Goal: Download file/media

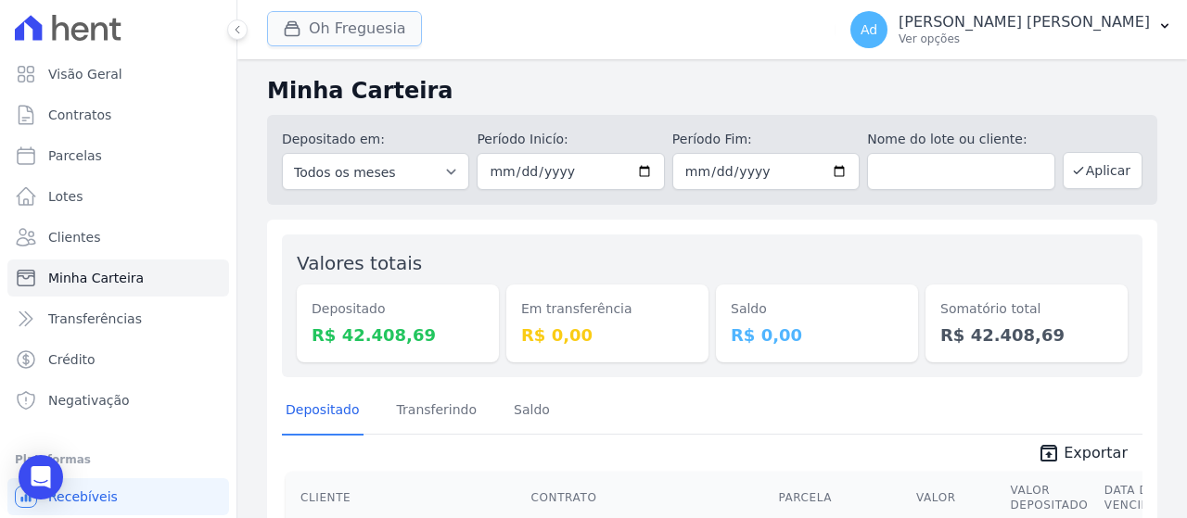
click at [389, 39] on button "Oh Freguesia" at bounding box center [344, 28] width 155 height 35
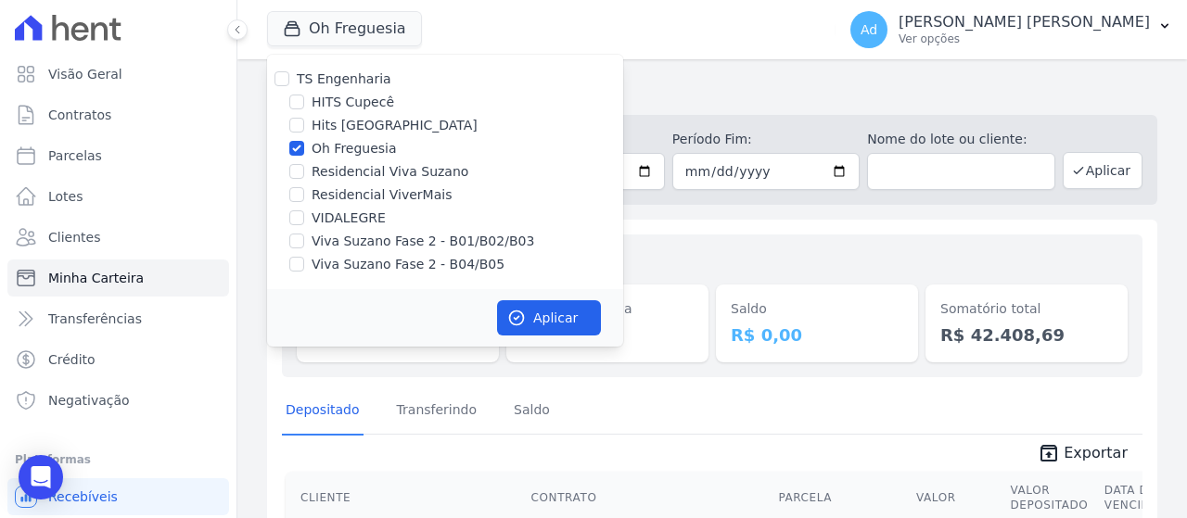
click at [318, 149] on label "Oh Freguesia" at bounding box center [354, 148] width 85 height 19
click at [304, 149] on input "Oh Freguesia" at bounding box center [296, 148] width 15 height 15
checkbox input "false"
click at [366, 239] on label "Viva Suzano Fase 2 - B01/B02/B03" at bounding box center [423, 241] width 223 height 19
click at [304, 239] on input "Viva Suzano Fase 2 - B01/B02/B03" at bounding box center [296, 241] width 15 height 15
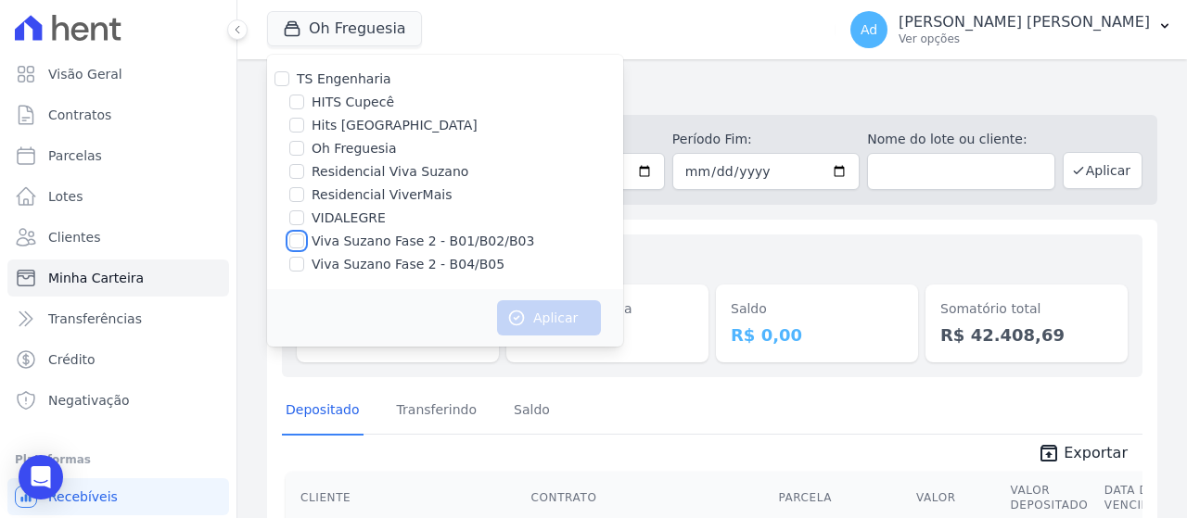
checkbox input "true"
click at [352, 267] on label "Viva Suzano Fase 2 - B04/B05" at bounding box center [408, 264] width 193 height 19
click at [304, 267] on input "Viva Suzano Fase 2 - B04/B05" at bounding box center [296, 264] width 15 height 15
checkbox input "true"
click at [579, 328] on button "Aplicar" at bounding box center [549, 317] width 104 height 35
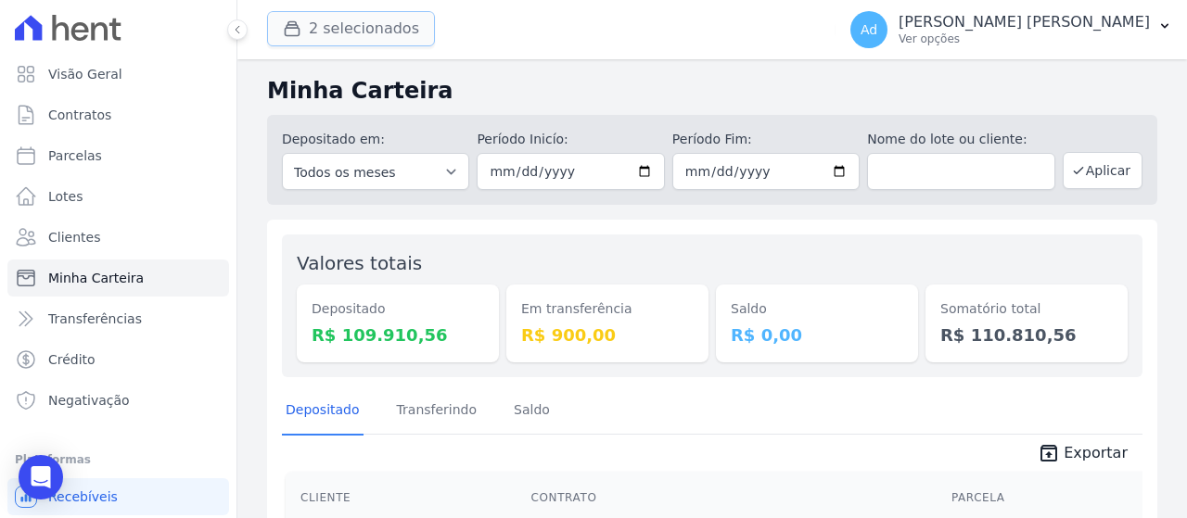
click at [338, 38] on button "2 selecionados" at bounding box center [351, 28] width 168 height 35
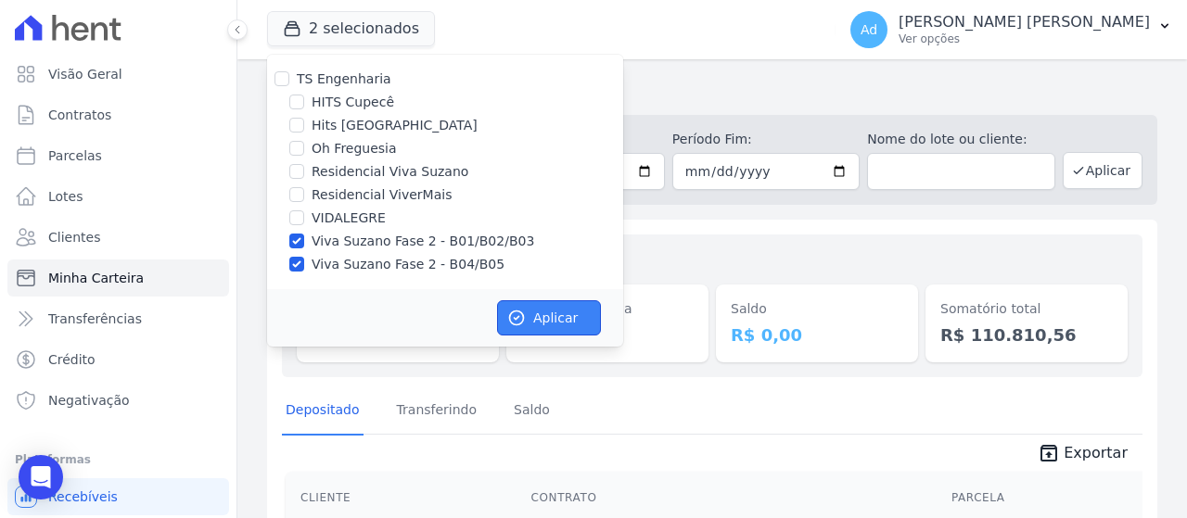
click at [554, 318] on button "Aplicar" at bounding box center [549, 317] width 104 height 35
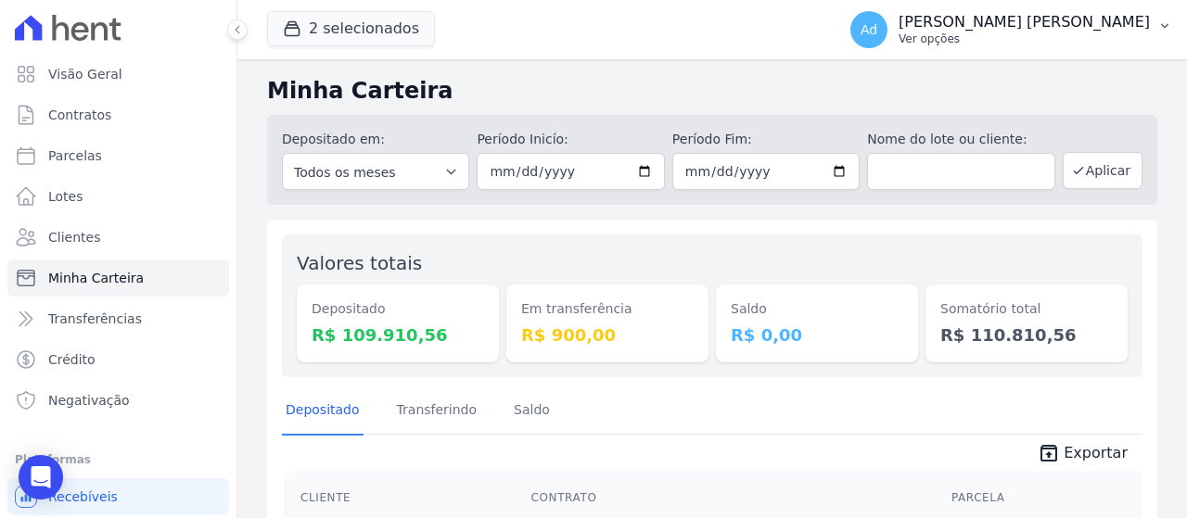
click at [1128, 36] on p "Ver opções" at bounding box center [1023, 39] width 251 height 15
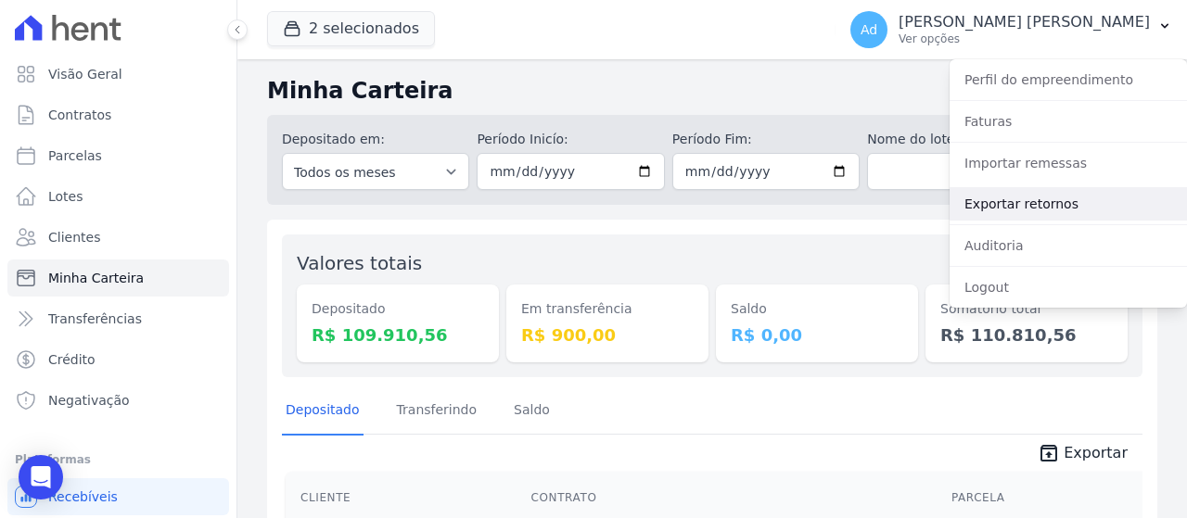
click at [1057, 207] on link "Exportar retornos" at bounding box center [1067, 203] width 237 height 33
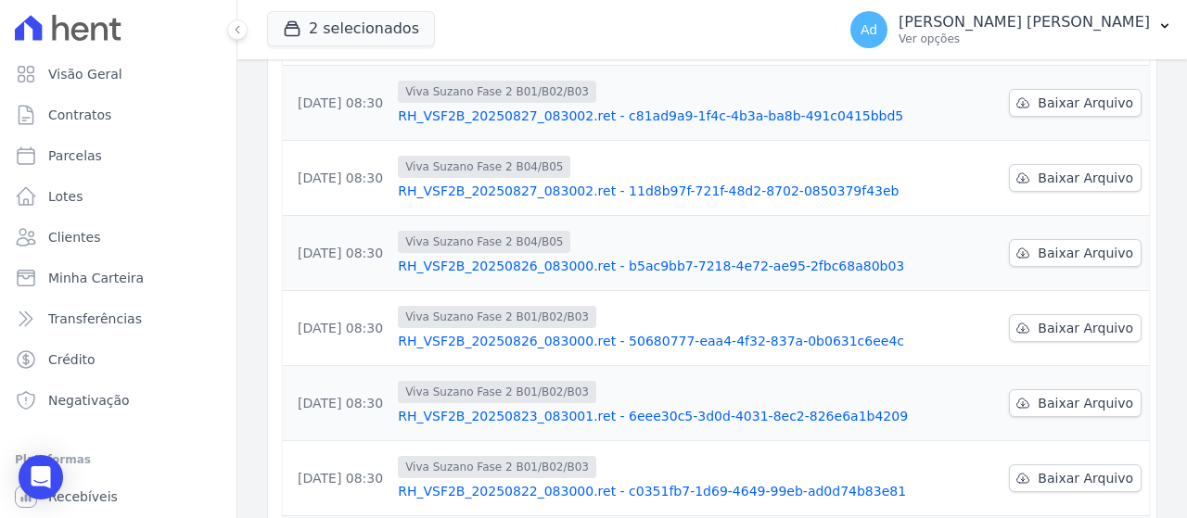
scroll to position [691, 0]
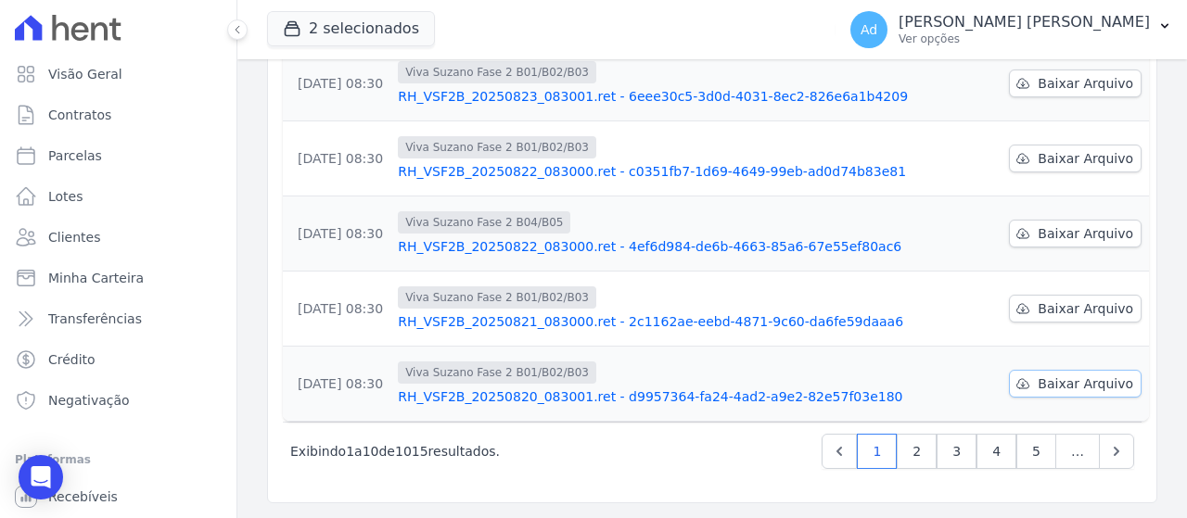
click at [1056, 377] on span "Baixar Arquivo" at bounding box center [1086, 384] width 96 height 19
click at [1046, 310] on span "Baixar Arquivo" at bounding box center [1086, 308] width 96 height 19
click at [1062, 234] on span "Baixar Arquivo" at bounding box center [1086, 233] width 96 height 19
click at [1067, 159] on span "Baixar Arquivo" at bounding box center [1086, 158] width 96 height 19
click at [1023, 72] on link "Baixar Arquivo" at bounding box center [1075, 84] width 133 height 28
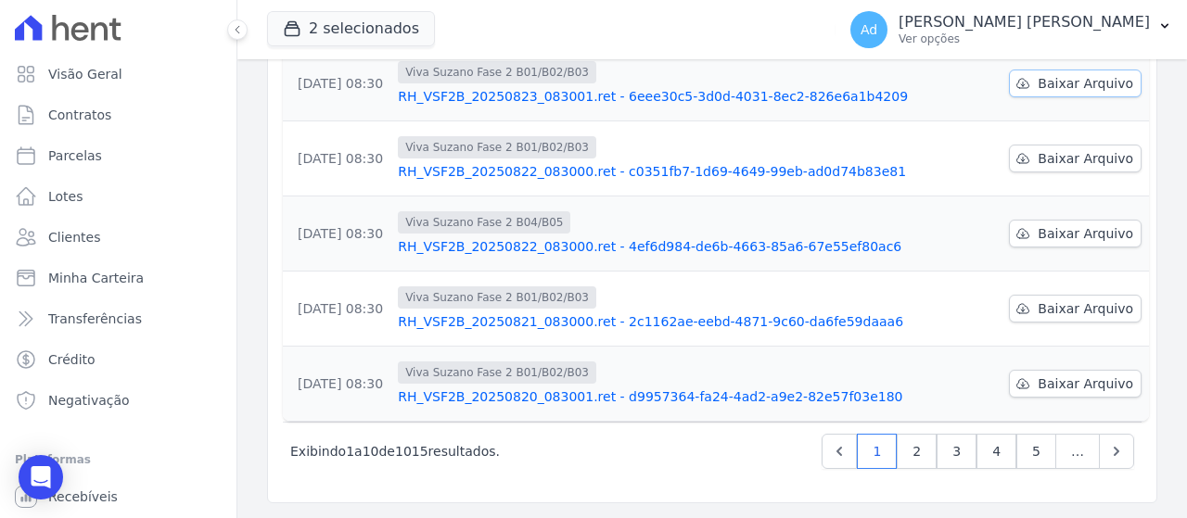
scroll to position [505, 0]
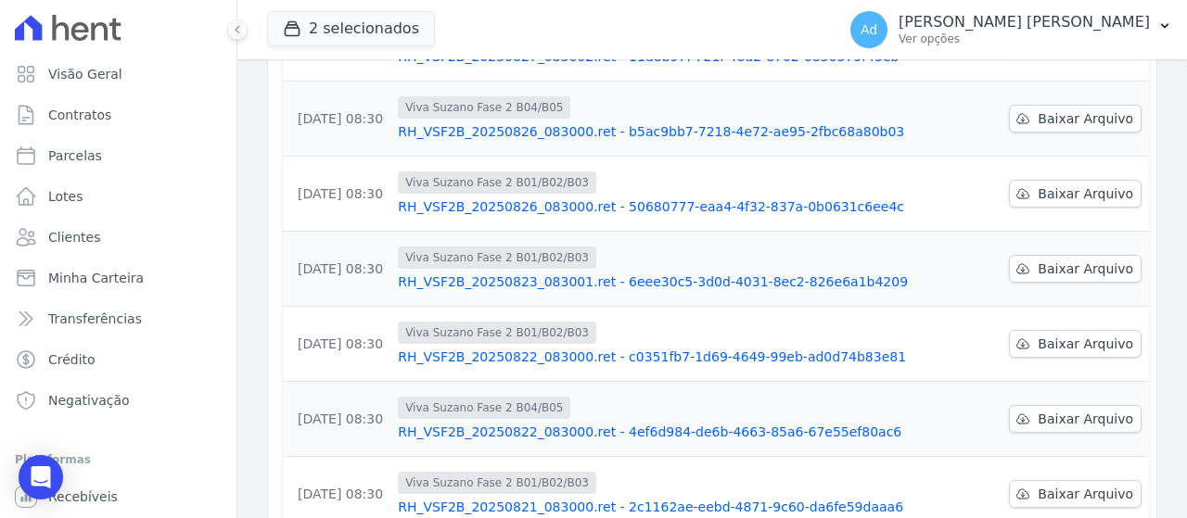
click at [1039, 103] on td "Baixar Arquivo" at bounding box center [1074, 119] width 147 height 75
click at [1038, 116] on span "Baixar Arquivo" at bounding box center [1086, 118] width 96 height 19
click at [1060, 199] on span "Baixar Arquivo" at bounding box center [1086, 194] width 96 height 19
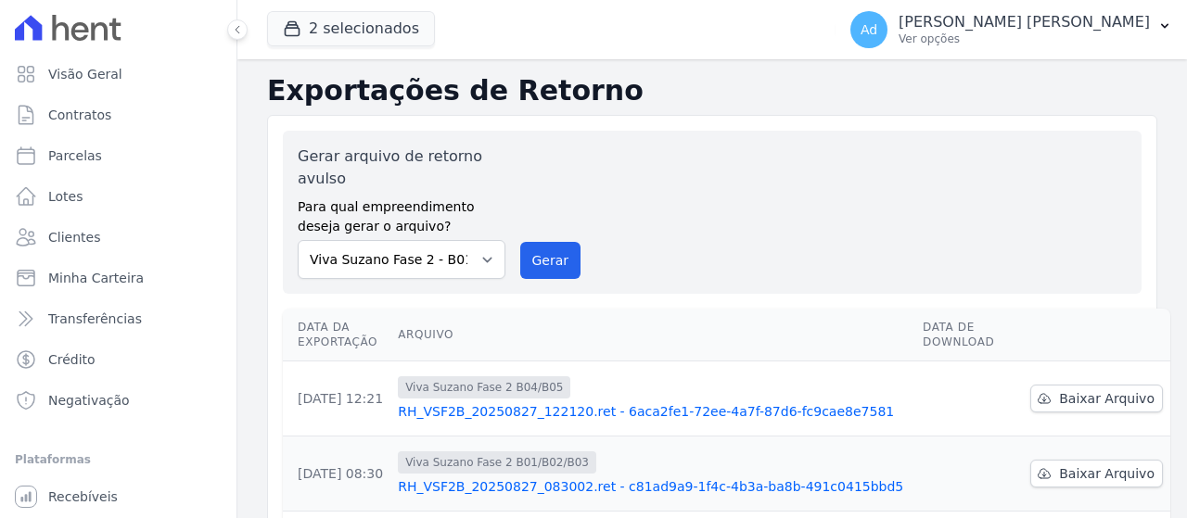
scroll to position [278, 0]
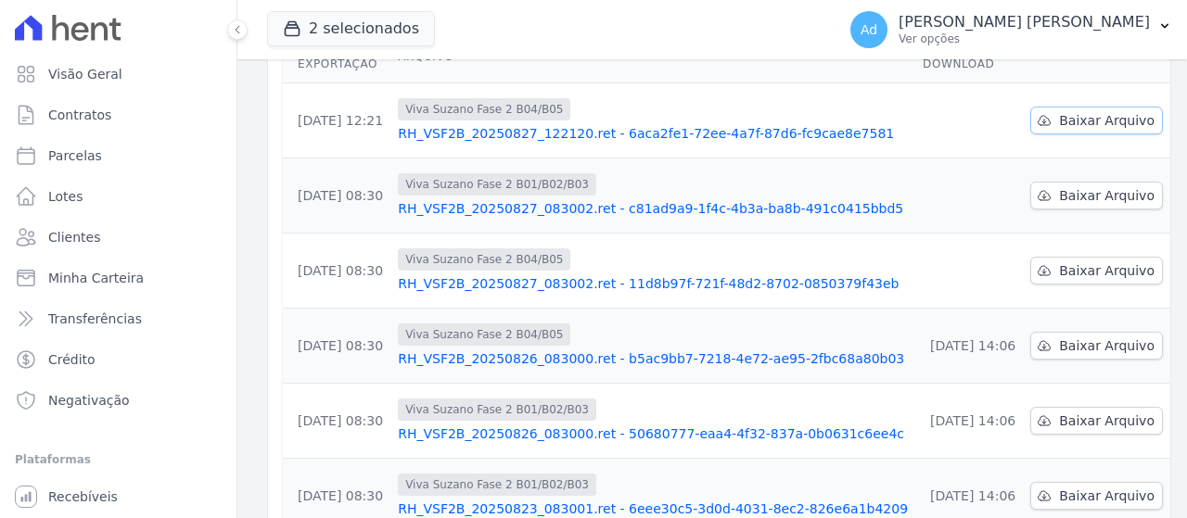
click at [1059, 121] on span "Baixar Arquivo" at bounding box center [1107, 120] width 96 height 19
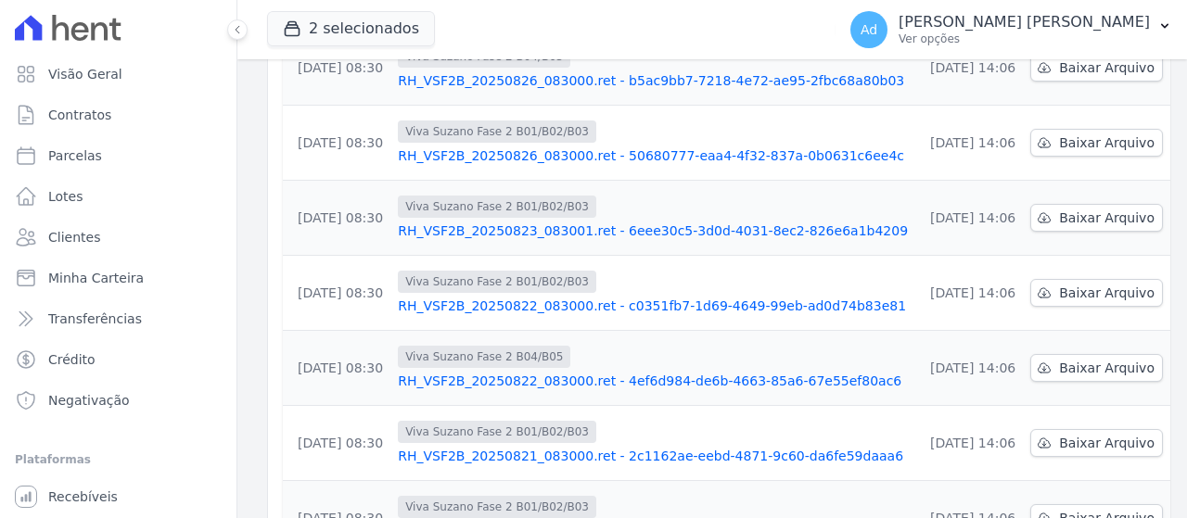
scroll to position [691, 0]
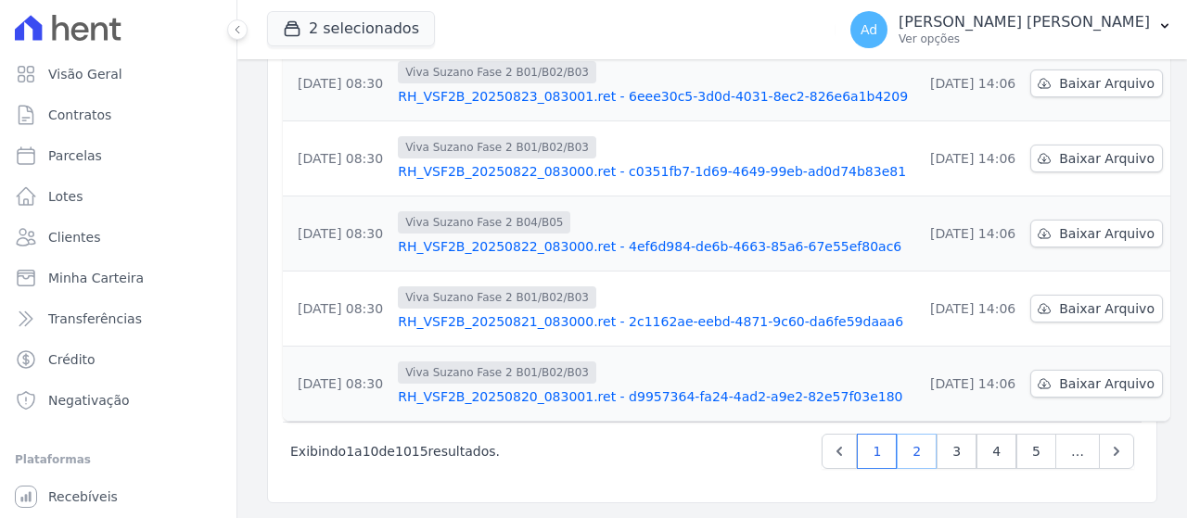
click at [908, 461] on link "2" at bounding box center [917, 451] width 40 height 35
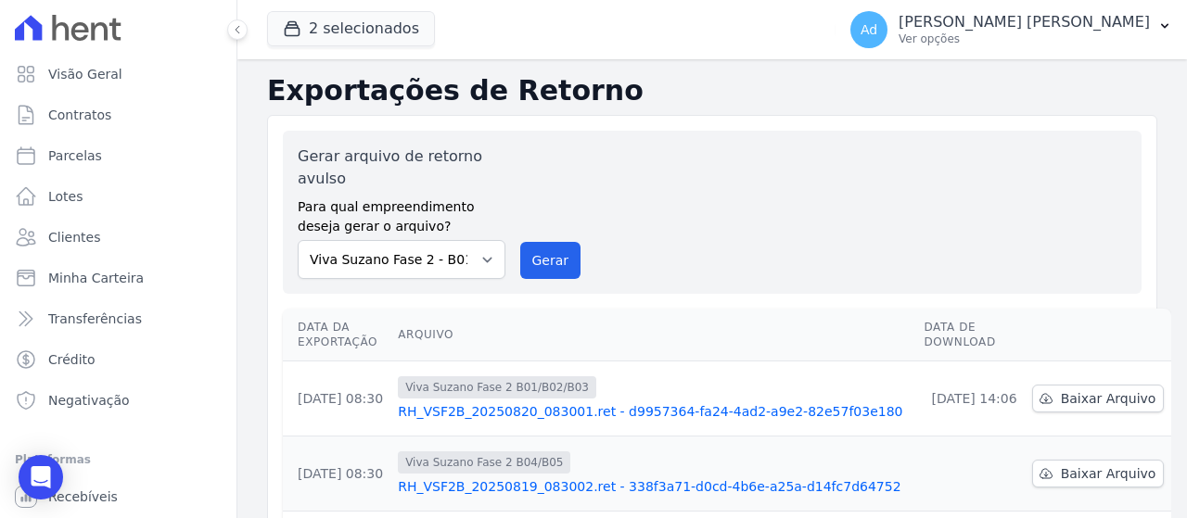
scroll to position [93, 0]
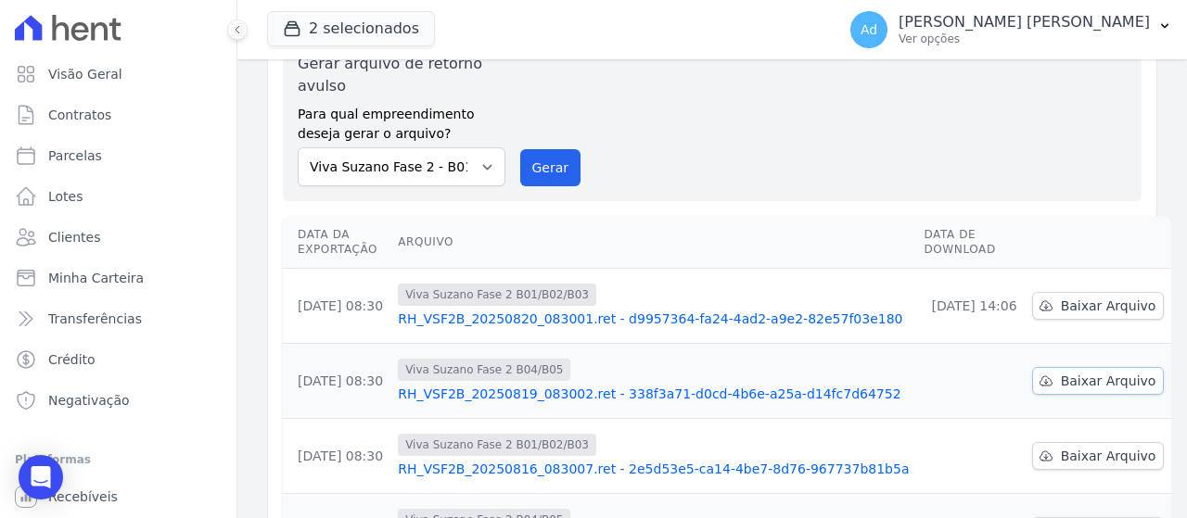
click at [1032, 392] on link "Baixar Arquivo" at bounding box center [1098, 381] width 133 height 28
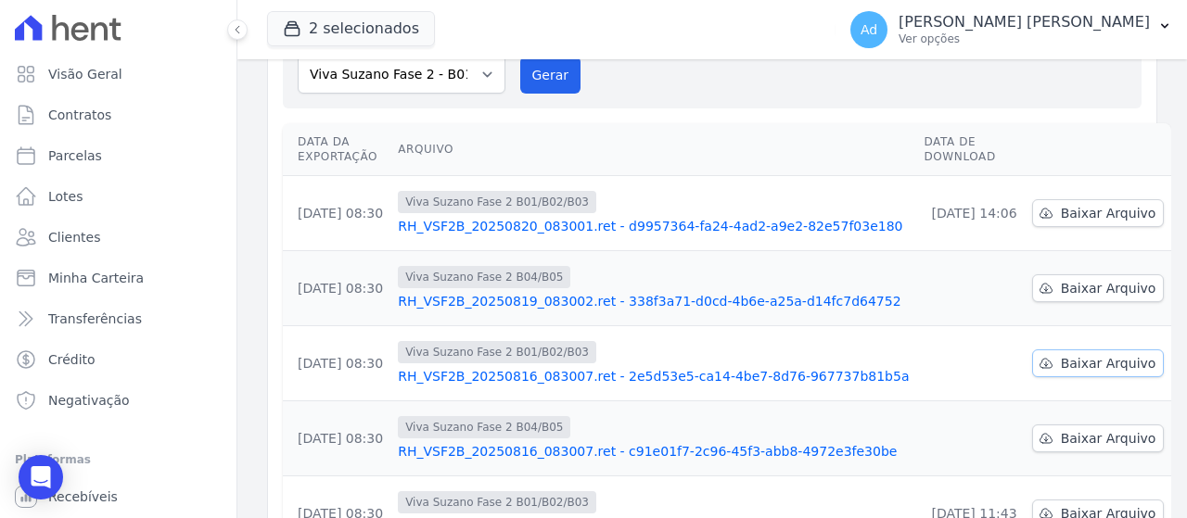
click at [1061, 357] on span "Baixar Arquivo" at bounding box center [1109, 363] width 96 height 19
click at [1061, 436] on span "Baixar Arquivo" at bounding box center [1109, 438] width 96 height 19
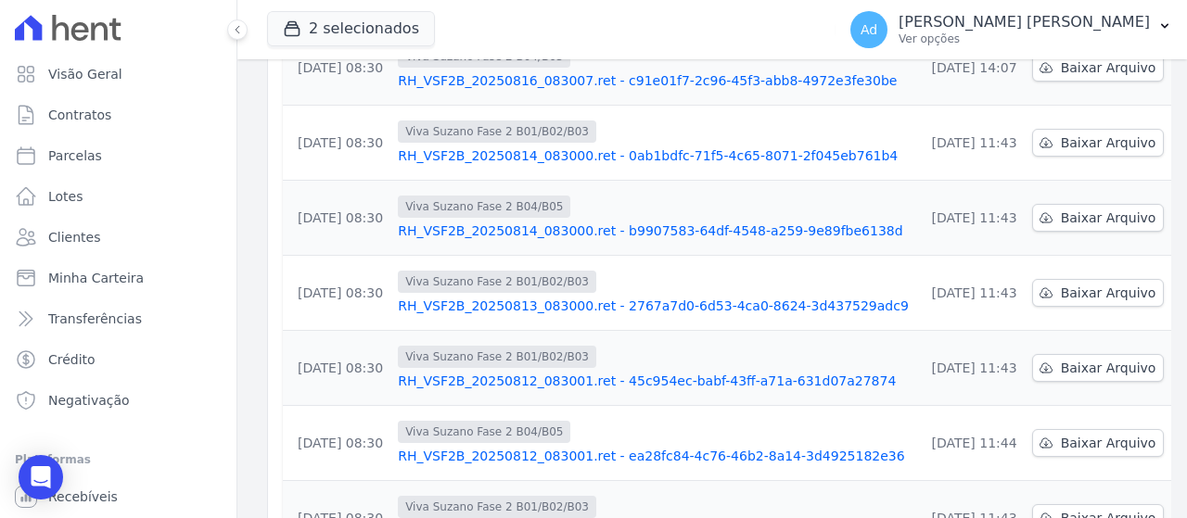
scroll to position [705, 0]
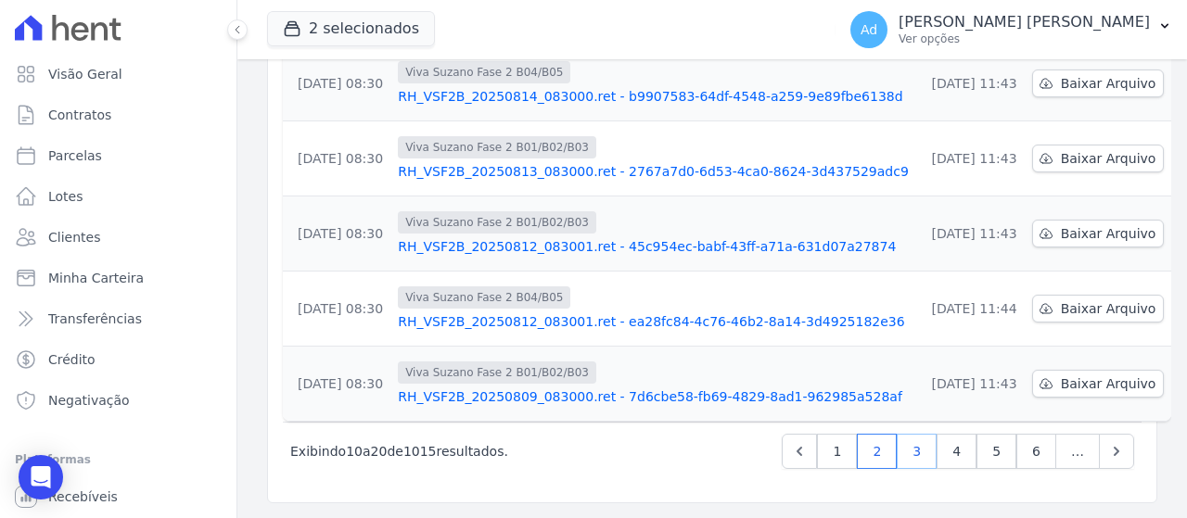
click at [913, 451] on link "3" at bounding box center [917, 451] width 40 height 35
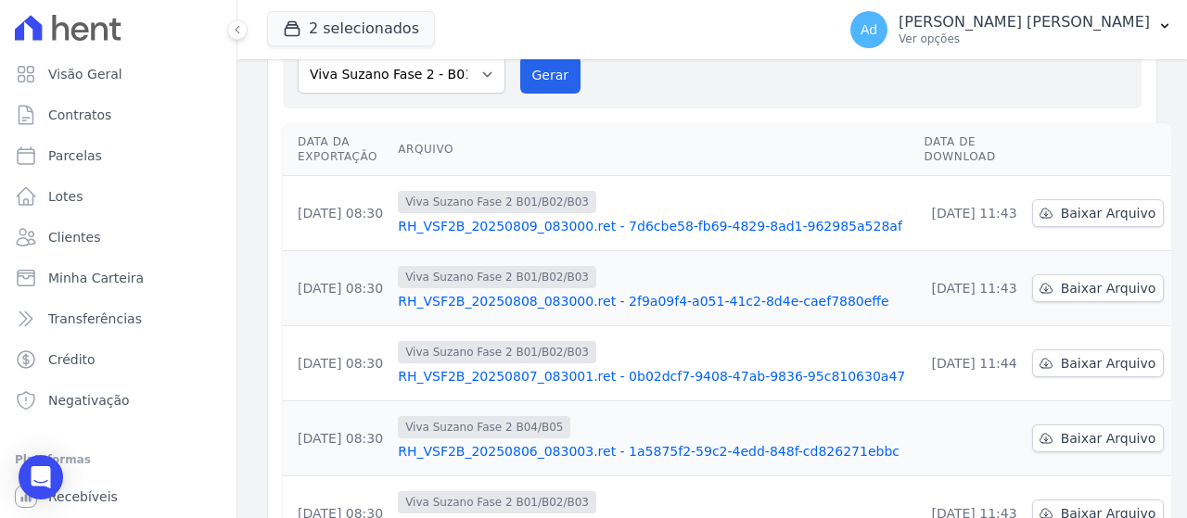
scroll to position [464, 0]
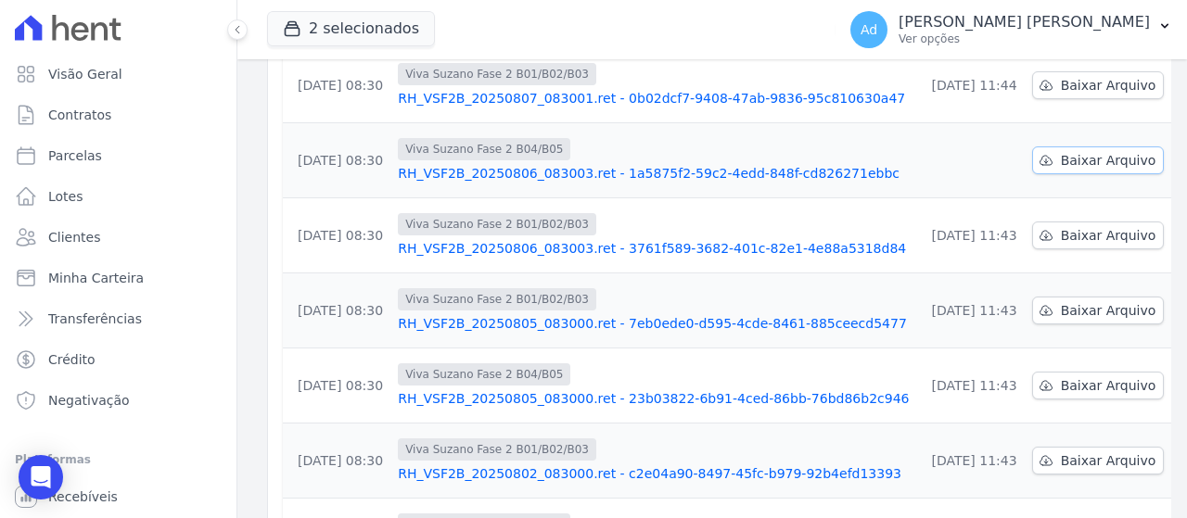
click at [1061, 156] on span "Baixar Arquivo" at bounding box center [1109, 160] width 96 height 19
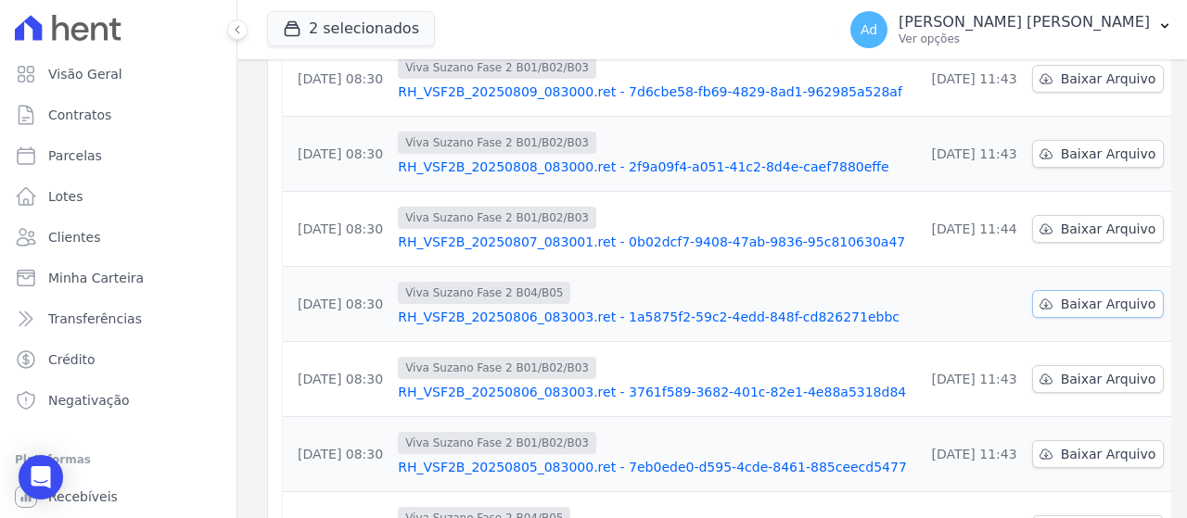
scroll to position [42, 0]
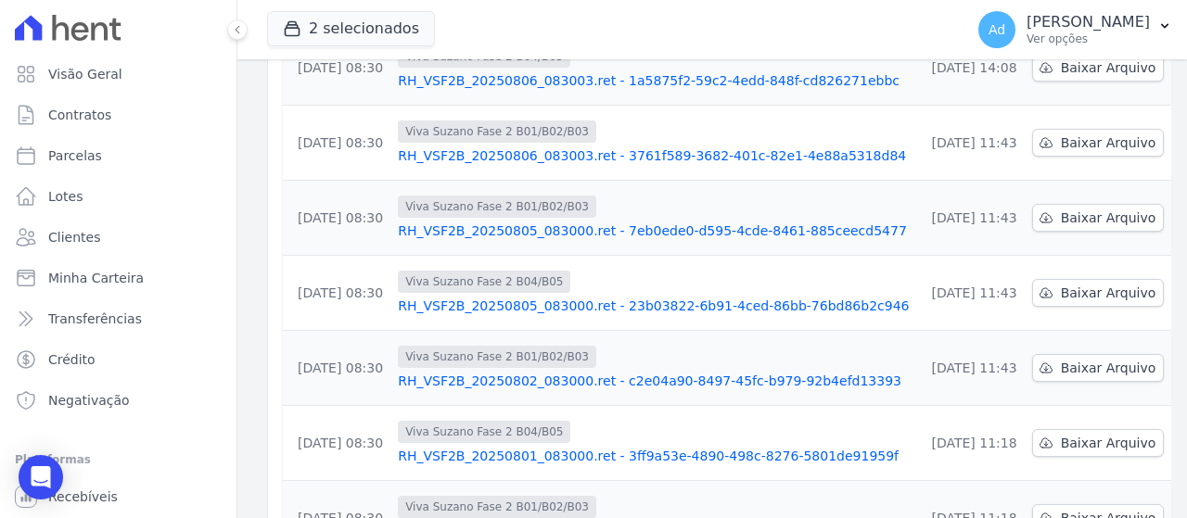
scroll to position [691, 0]
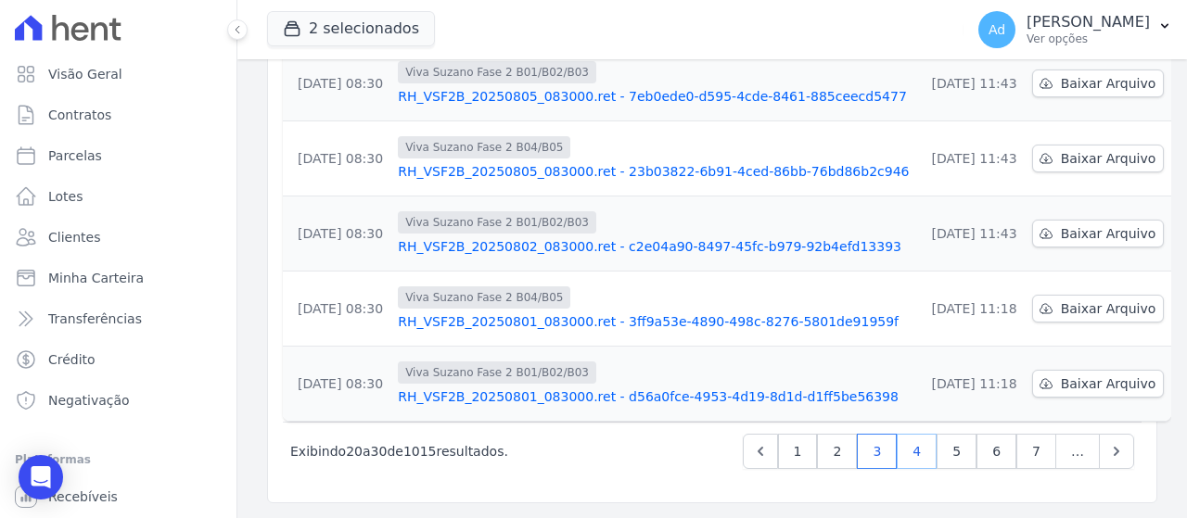
click at [904, 453] on link "4" at bounding box center [917, 451] width 40 height 35
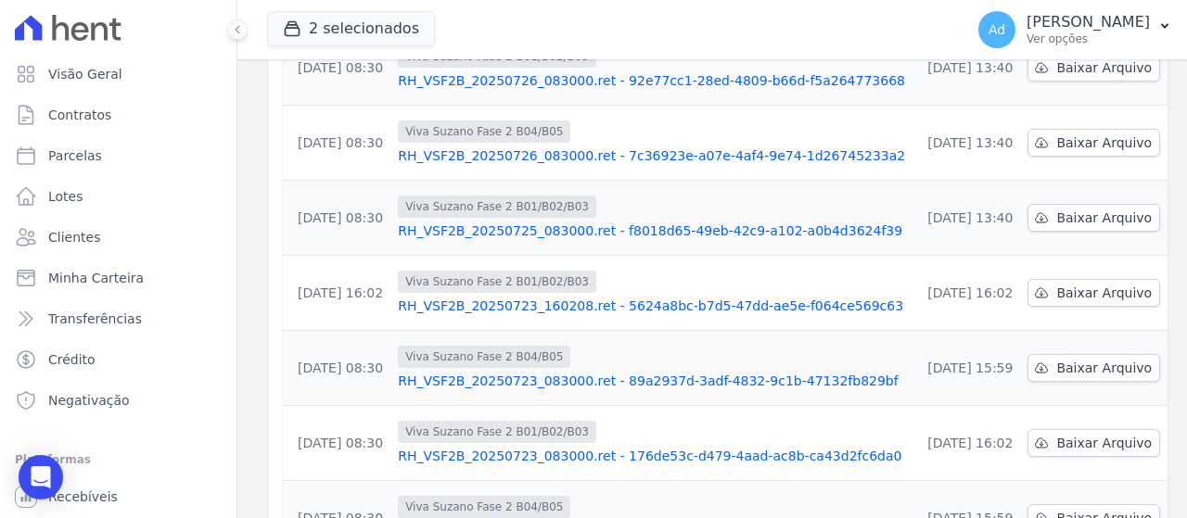
scroll to position [691, 0]
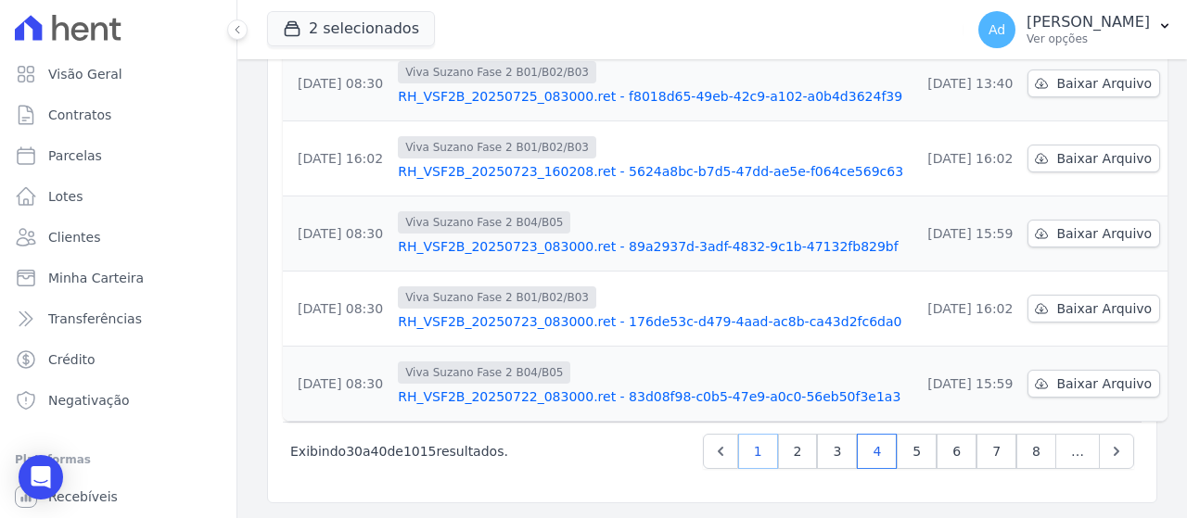
click at [762, 452] on link "1" at bounding box center [758, 451] width 40 height 35
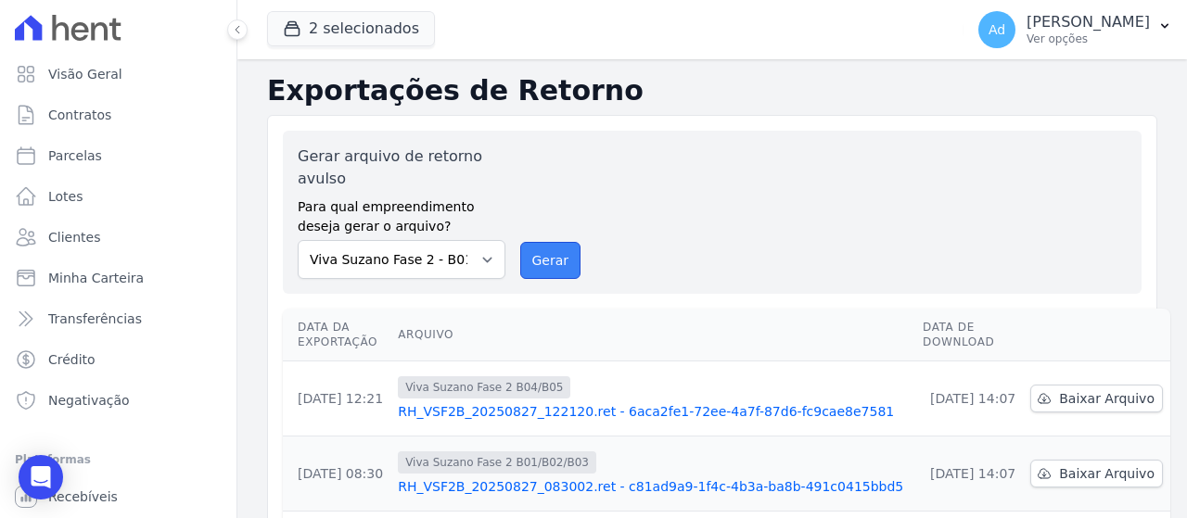
click at [543, 257] on button "Gerar" at bounding box center [550, 260] width 61 height 37
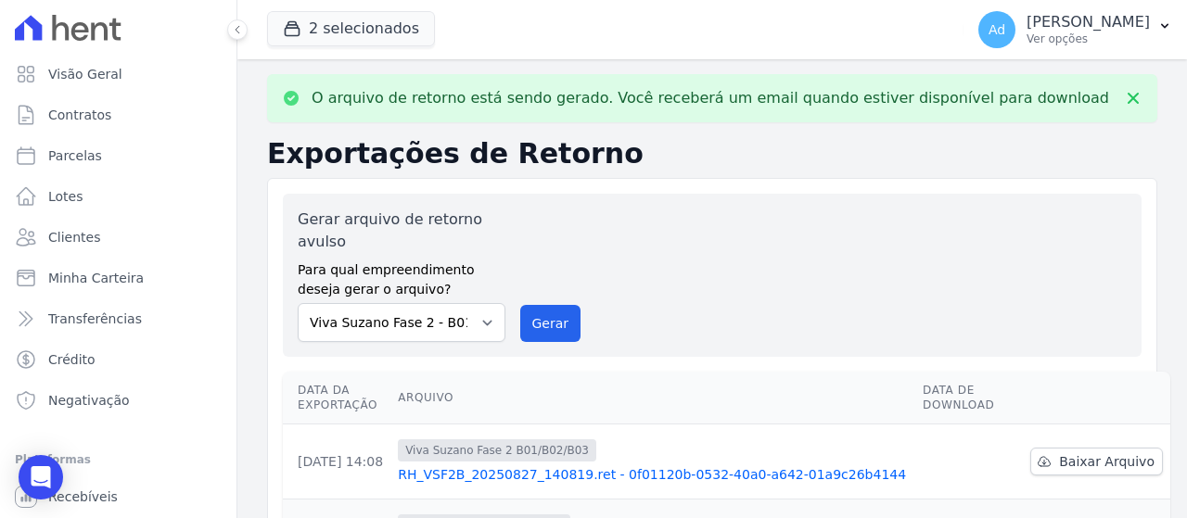
scroll to position [93, 0]
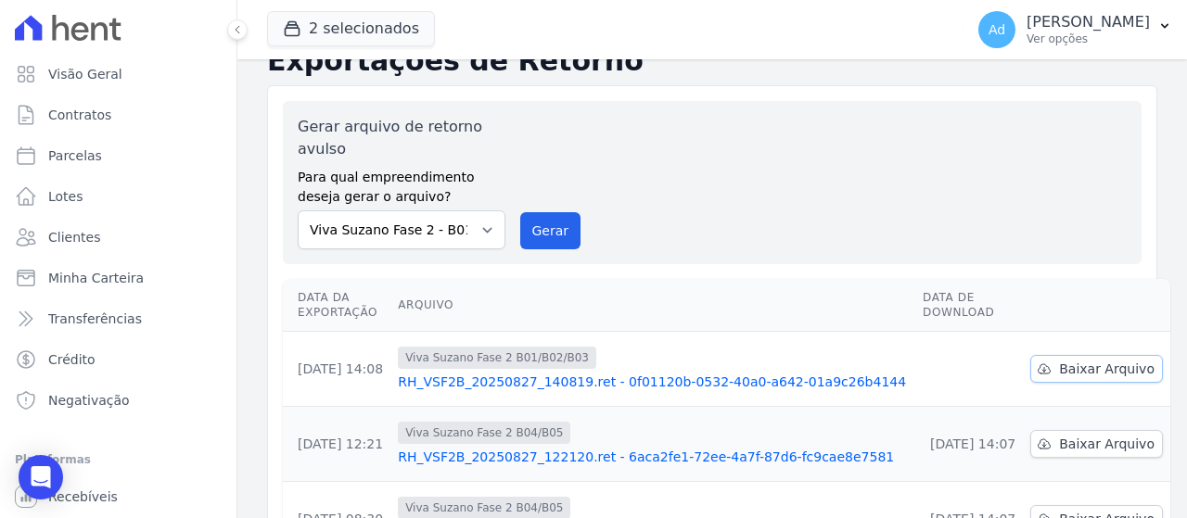
click at [1059, 365] on span "Baixar Arquivo" at bounding box center [1107, 369] width 96 height 19
click at [1001, 159] on div "Gerar arquivo de retorno avulso Para qual empreendimento deseja gerar o arquivo…" at bounding box center [712, 183] width 829 height 134
click at [544, 225] on button "Gerar" at bounding box center [550, 230] width 61 height 37
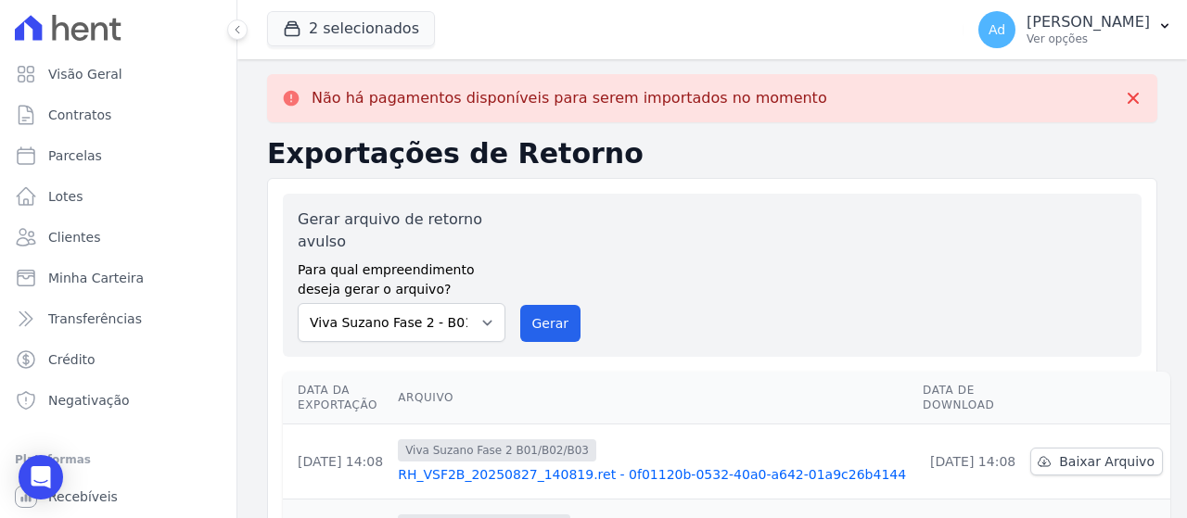
scroll to position [185, 0]
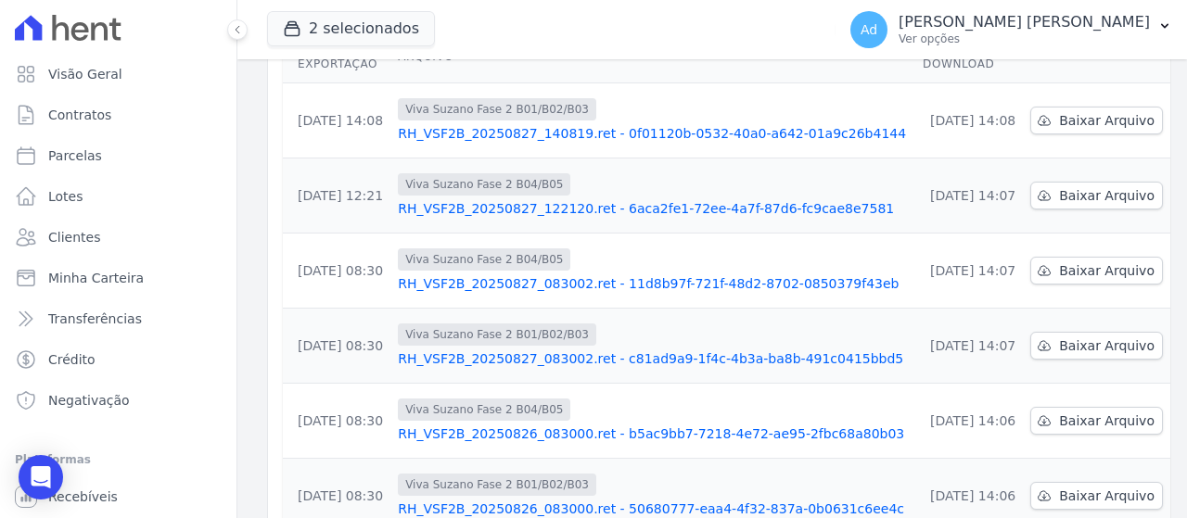
scroll to position [371, 0]
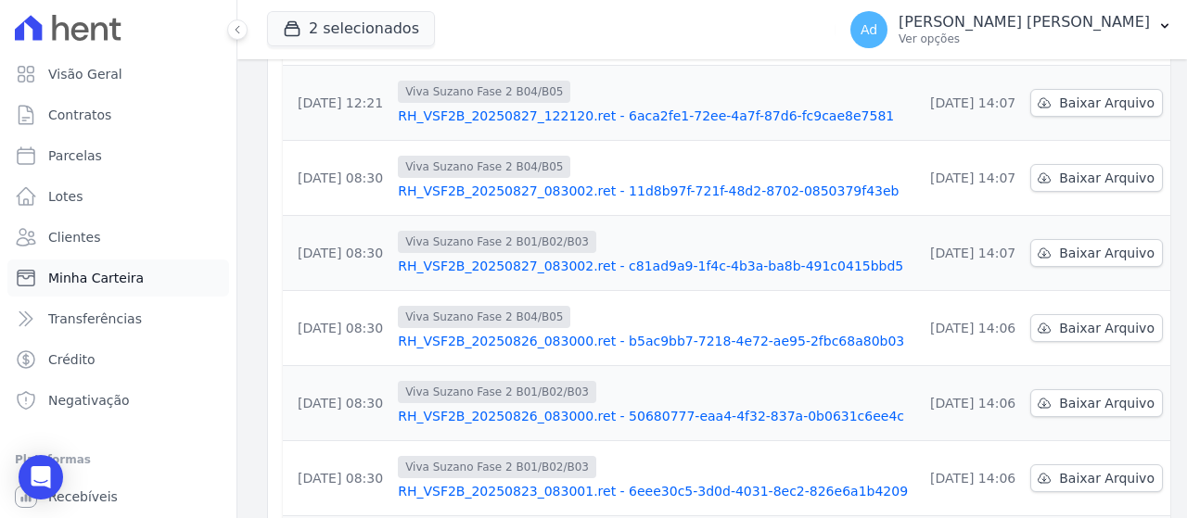
click at [64, 286] on span "Minha Carteira" at bounding box center [96, 278] width 96 height 19
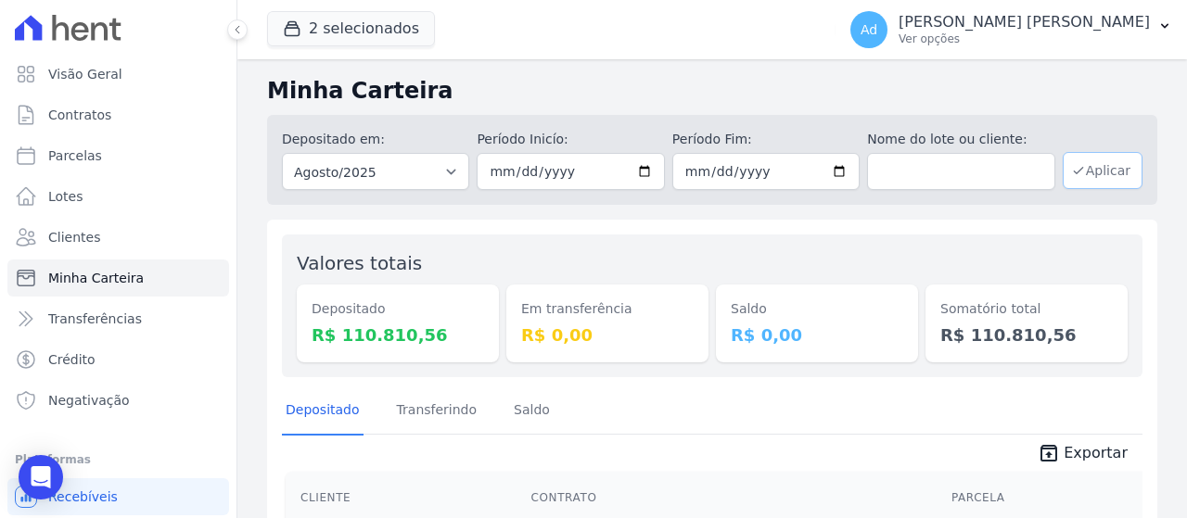
click at [1074, 168] on icon "button" at bounding box center [1078, 171] width 8 height 6
click at [1071, 453] on span "Exportar" at bounding box center [1095, 453] width 64 height 22
